Goal: Task Accomplishment & Management: Manage account settings

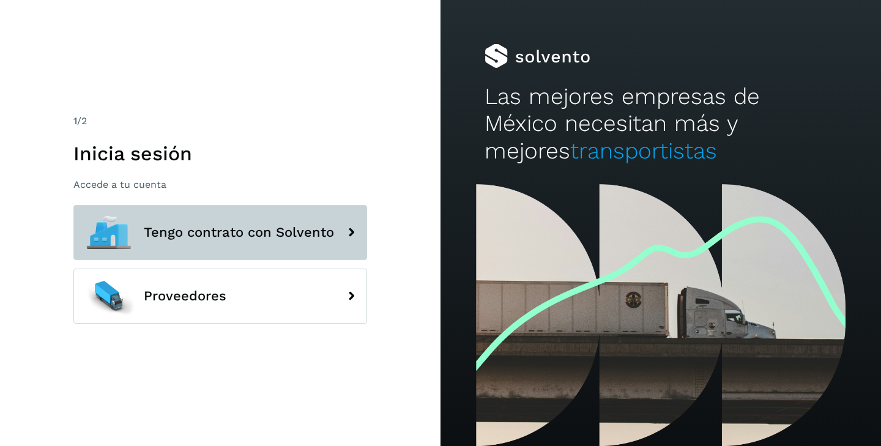
click at [250, 246] on button "Tengo contrato con Solvento" at bounding box center [220, 232] width 294 height 55
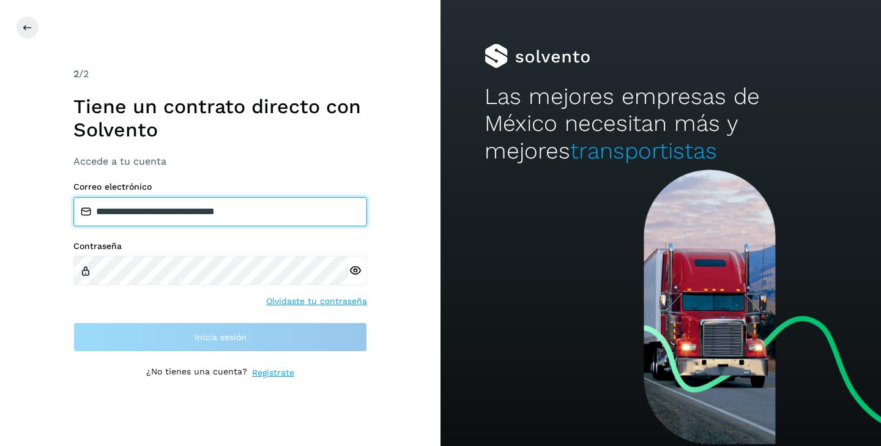
type input "**********"
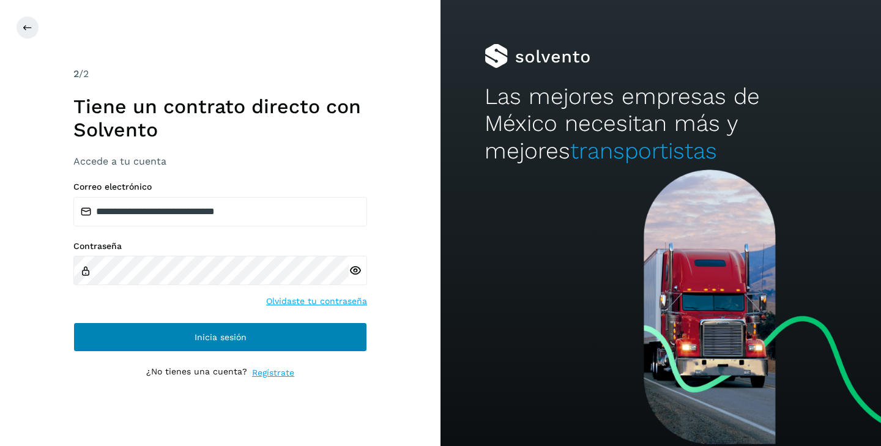
click at [223, 335] on span "Inicia sesión" at bounding box center [221, 337] width 52 height 9
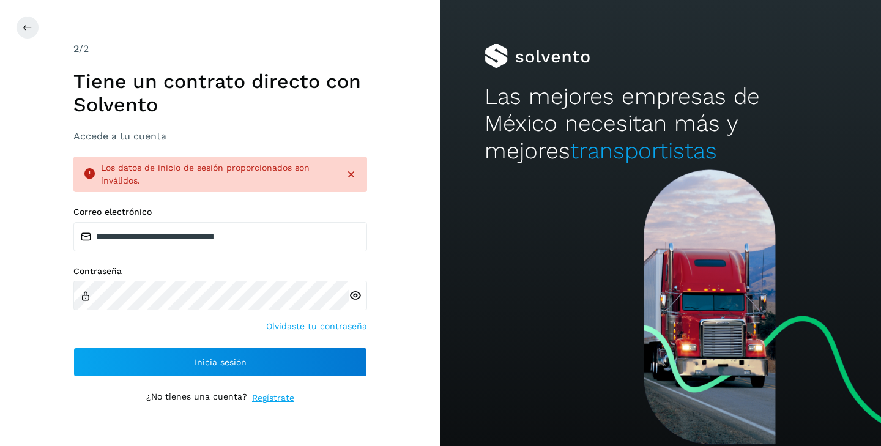
click at [306, 329] on link "Olvidaste tu contraseña" at bounding box center [316, 326] width 101 height 13
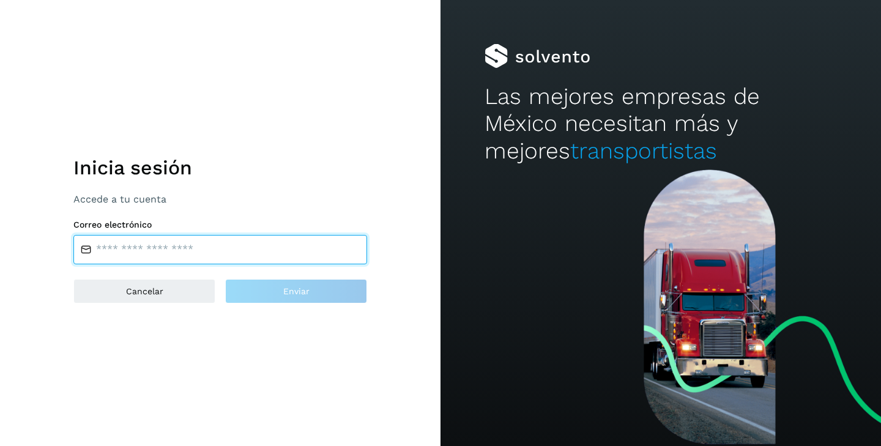
click at [187, 253] on input "email" at bounding box center [220, 249] width 294 height 29
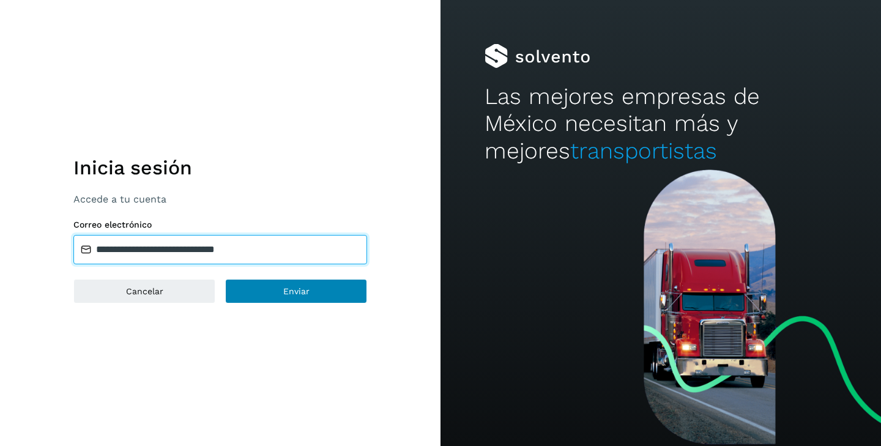
type input "**********"
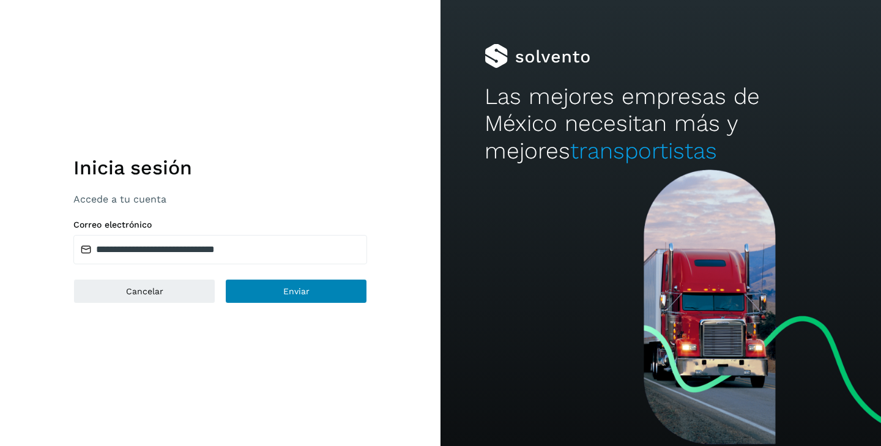
click at [265, 291] on button "Enviar" at bounding box center [296, 291] width 142 height 24
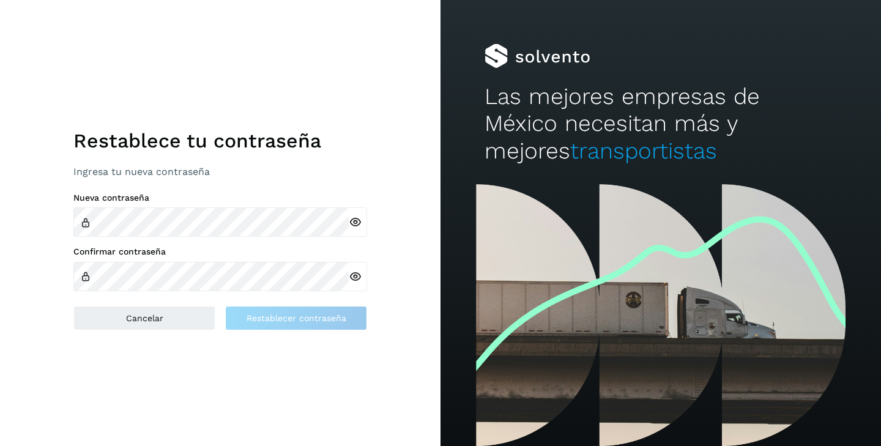
click at [142, 222] on div "Nueva contraseña" at bounding box center [220, 215] width 294 height 45
click at [271, 319] on span "Restablecer contraseña" at bounding box center [297, 318] width 100 height 9
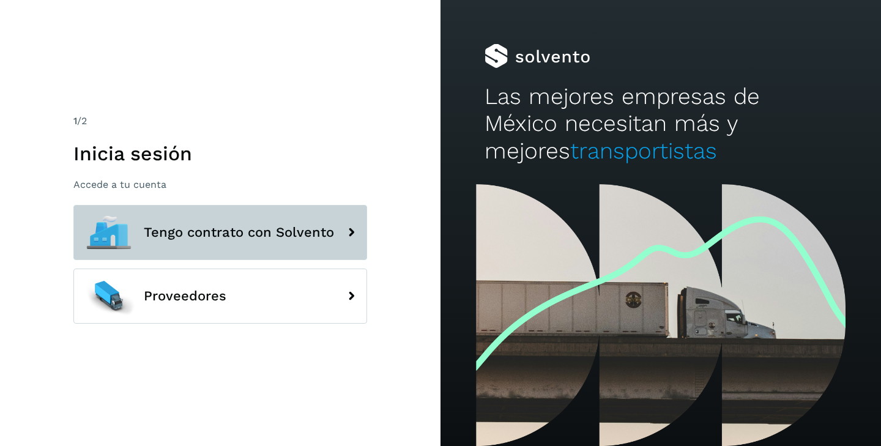
click at [313, 233] on span "Tengo contrato con Solvento" at bounding box center [239, 232] width 190 height 15
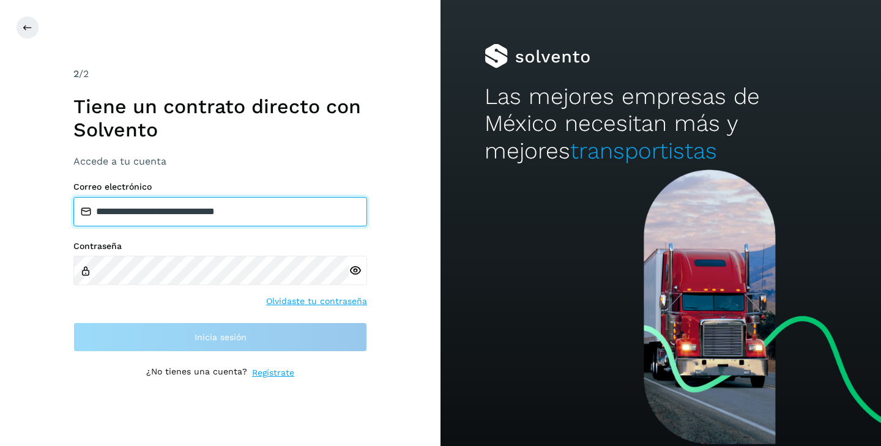
type input "**********"
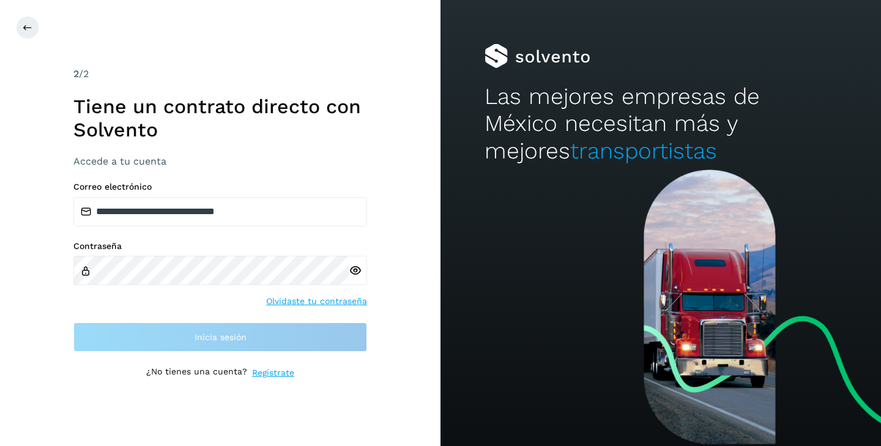
click at [157, 255] on div "Contraseña" at bounding box center [220, 263] width 294 height 45
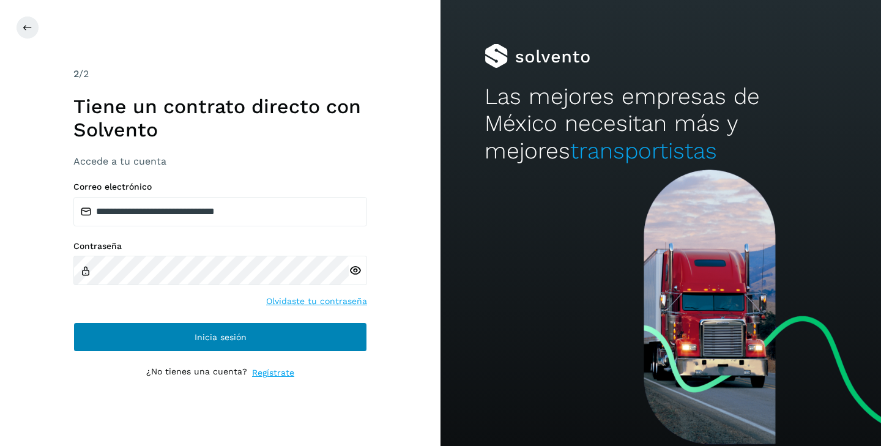
click at [130, 341] on button "Inicia sesión" at bounding box center [220, 337] width 294 height 29
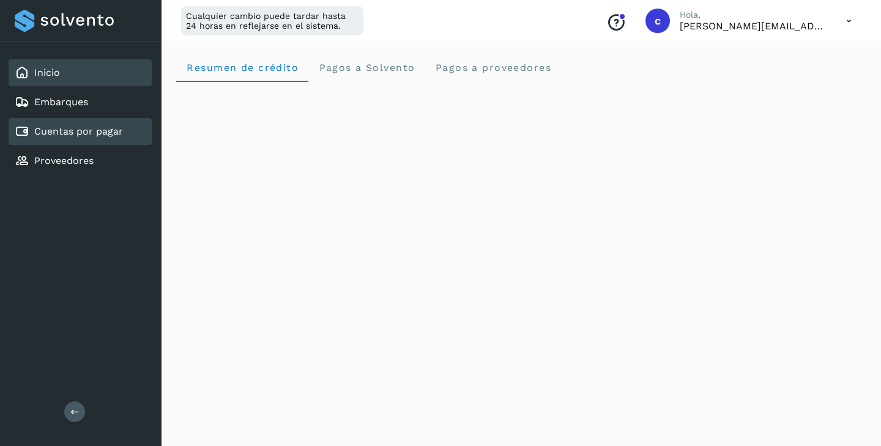
click at [102, 138] on div "Cuentas por pagar" at bounding box center [69, 131] width 108 height 15
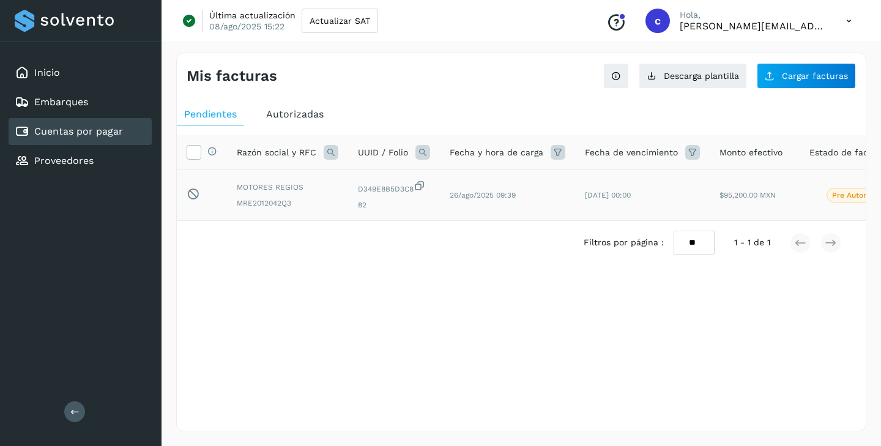
click at [437, 208] on td "D349E8B5D3C8 82" at bounding box center [394, 195] width 92 height 51
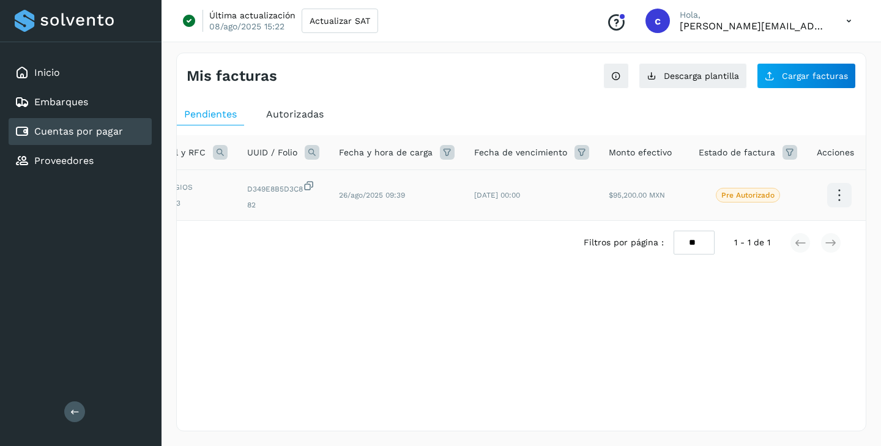
click at [750, 197] on p "Pre Autorizado" at bounding box center [748, 195] width 53 height 9
click at [829, 199] on icon at bounding box center [839, 195] width 29 height 29
click at [587, 195] on div at bounding box center [440, 223] width 881 height 446
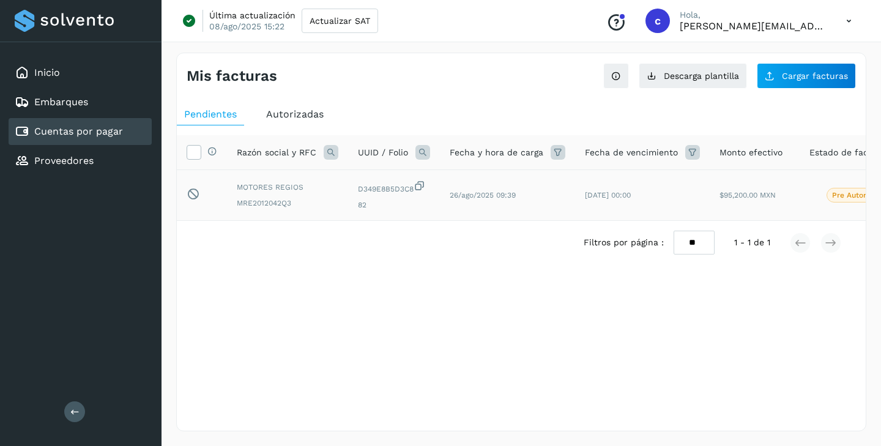
click at [421, 188] on icon at bounding box center [420, 185] width 12 height 13
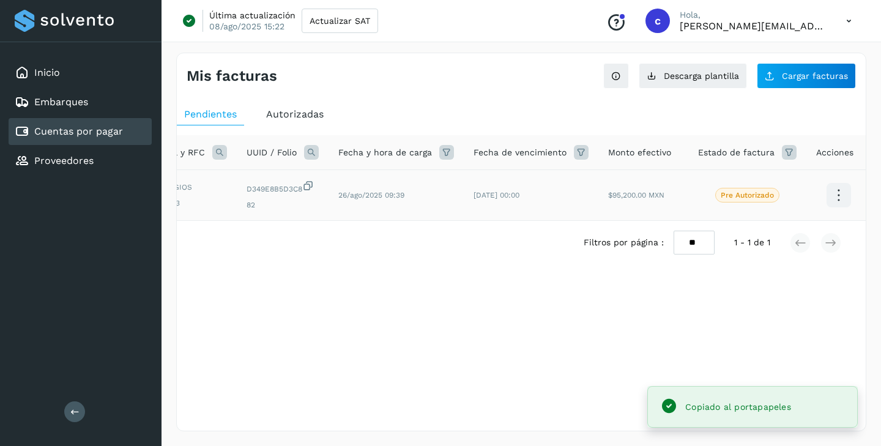
scroll to position [0, 111]
click at [757, 197] on p "Pre Autorizado" at bounding box center [748, 195] width 53 height 9
click at [833, 195] on icon at bounding box center [839, 195] width 29 height 29
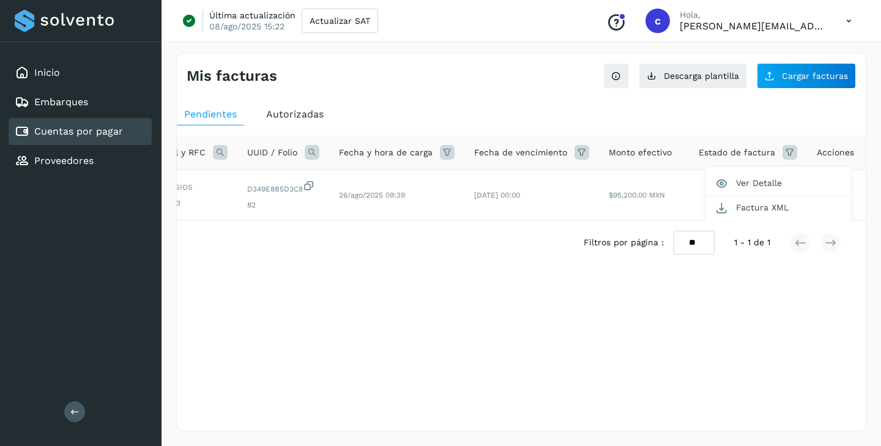
click at [299, 122] on div at bounding box center [440, 223] width 881 height 446
click at [298, 117] on span "Autorizadas" at bounding box center [295, 114] width 58 height 12
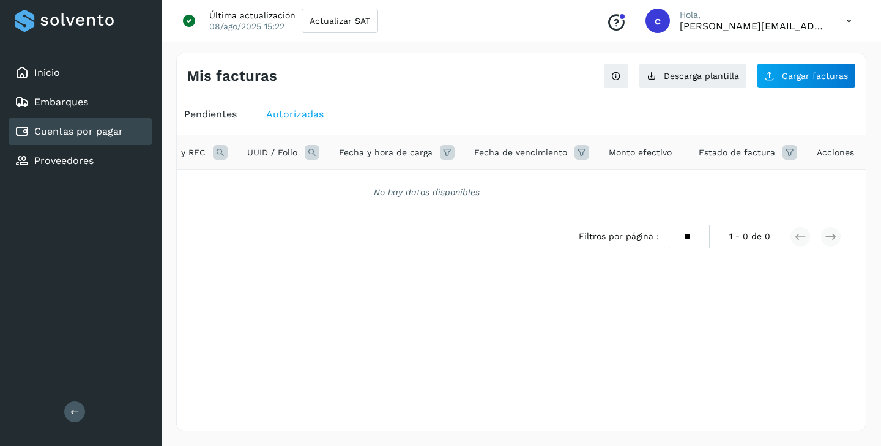
click at [226, 113] on span "Pendientes" at bounding box center [210, 114] width 53 height 12
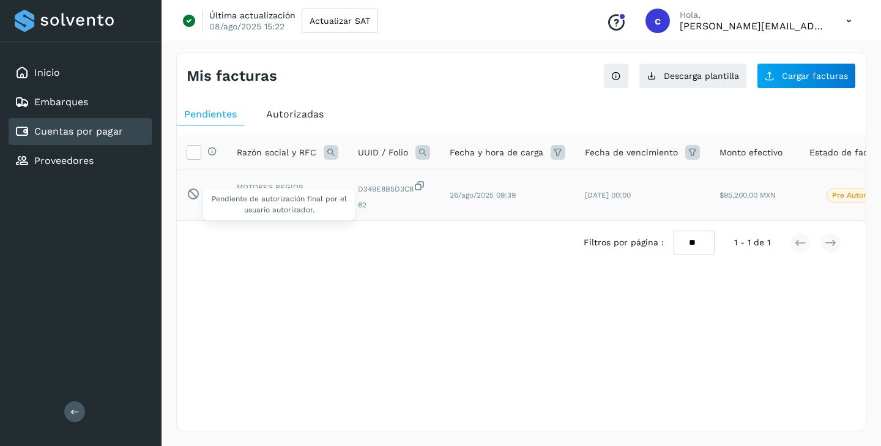
click at [190, 193] on icon at bounding box center [193, 193] width 13 height 13
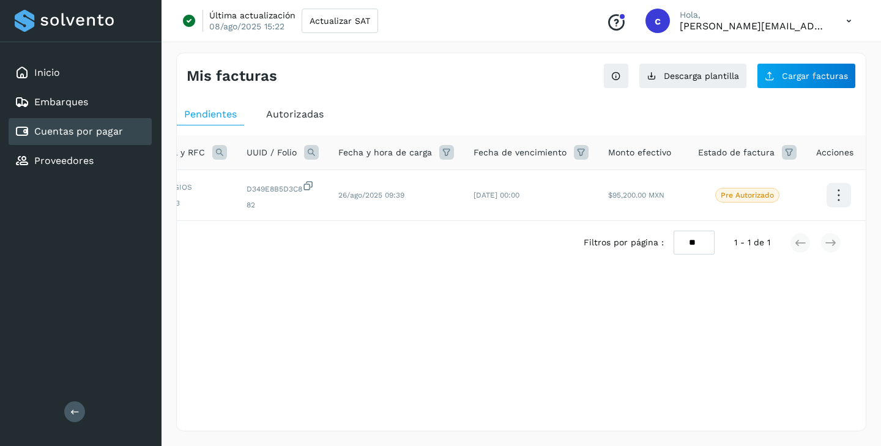
scroll to position [0, 111]
